Goal: Information Seeking & Learning: Learn about a topic

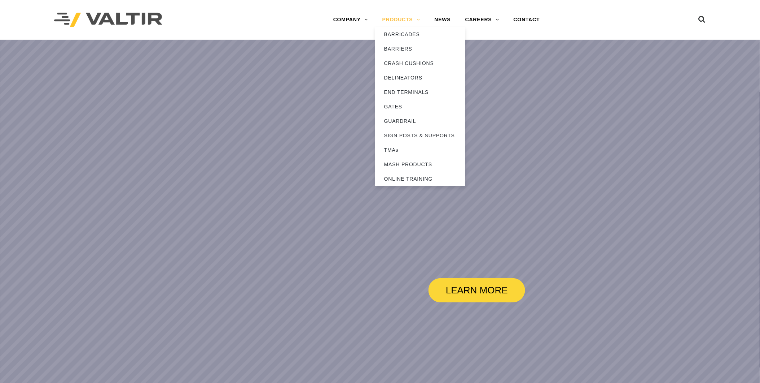
click at [392, 20] on link "PRODUCTS" at bounding box center [401, 20] width 52 height 14
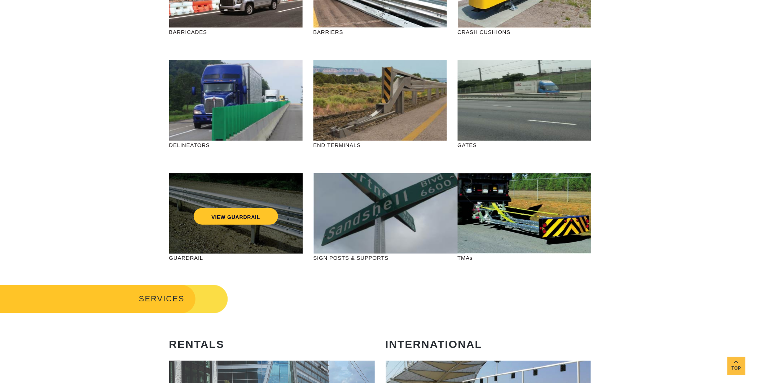
scroll to position [160, 0]
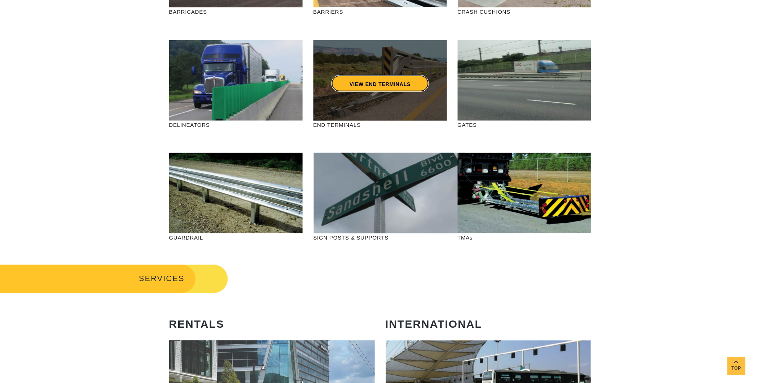
click at [401, 84] on link "VIEW END TERMINALS" at bounding box center [380, 83] width 97 height 17
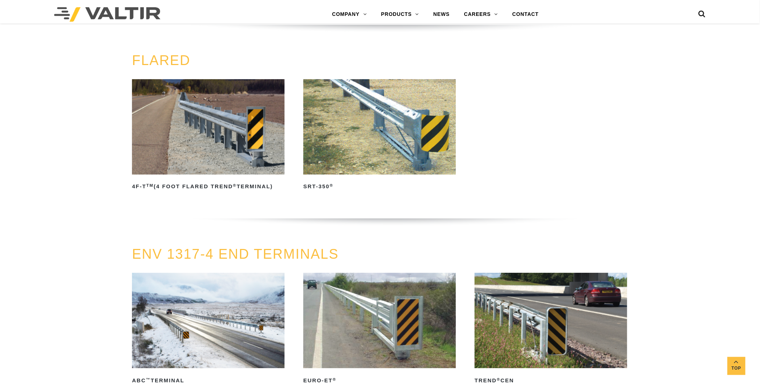
scroll to position [759, 0]
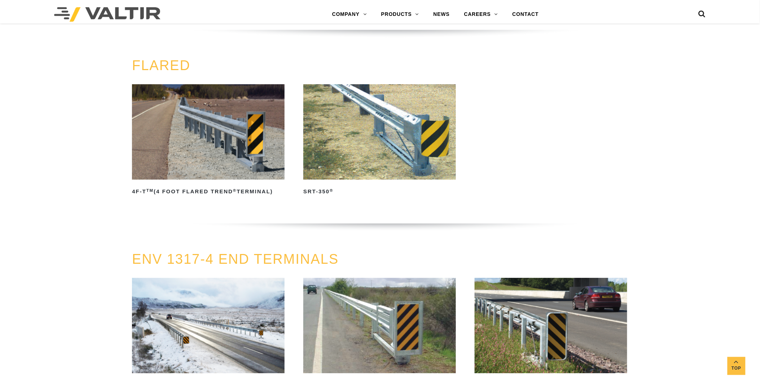
click at [348, 136] on img at bounding box center [380, 131] width 153 height 95
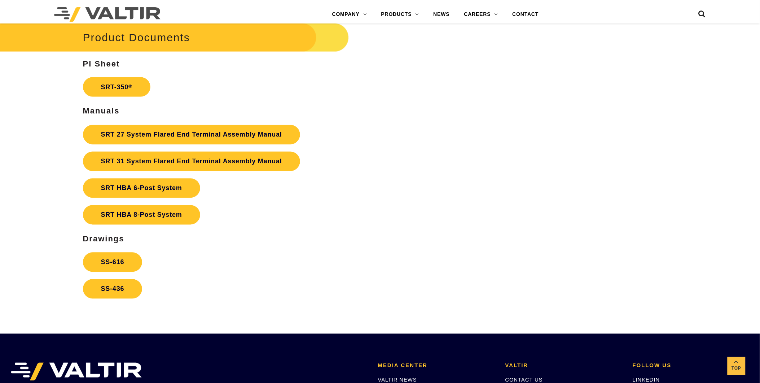
scroll to position [1363, 0]
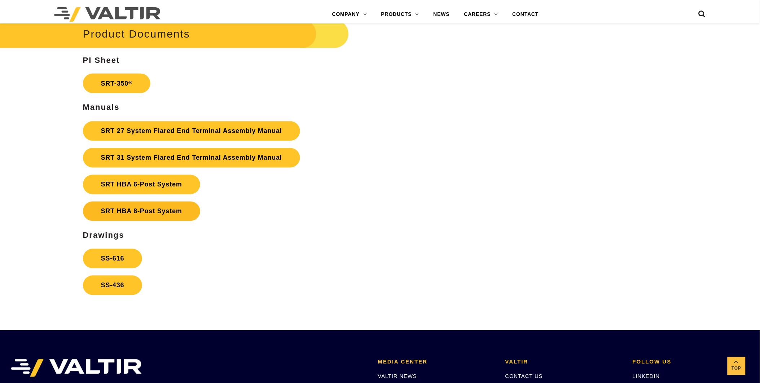
click at [150, 211] on link "SRT HBA 8-Post System" at bounding box center [141, 210] width 117 height 19
